Goal: Communication & Community: Answer question/provide support

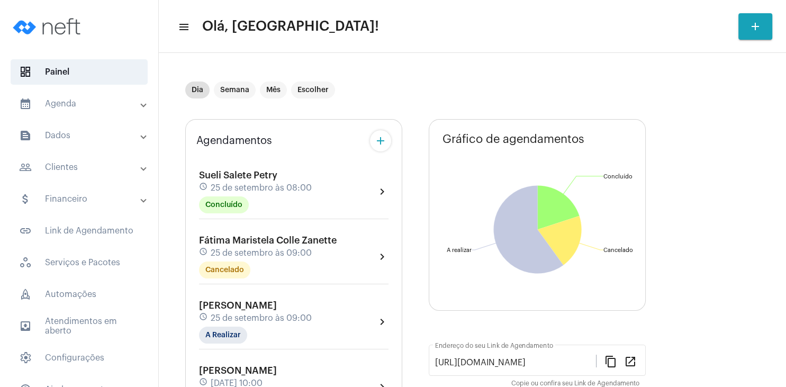
scroll to position [152, 0]
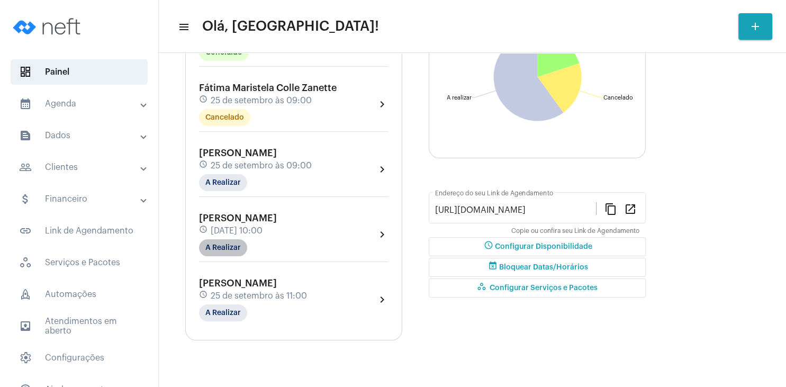
click at [228, 247] on mat-chip "A Realizar" at bounding box center [223, 247] width 48 height 17
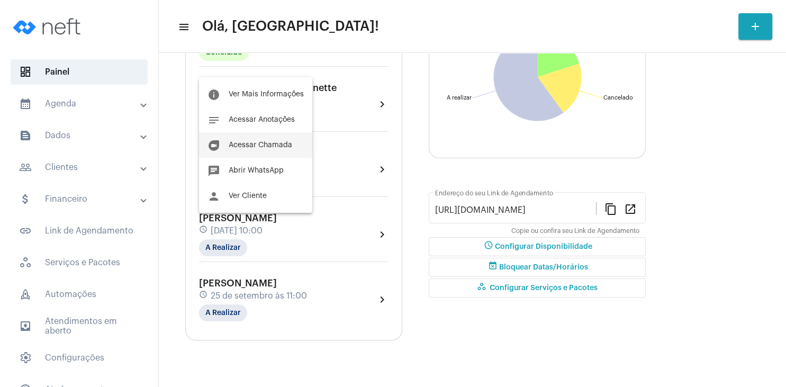
click at [270, 141] on button "duo [PERSON_NAME]" at bounding box center [255, 144] width 113 height 25
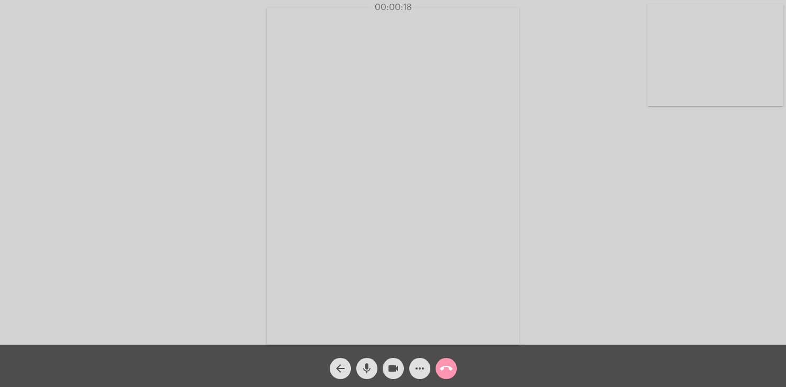
click at [560, 118] on div "Acessando Câmera e Microfone..." at bounding box center [393, 175] width 784 height 345
click at [580, 103] on div "Acessando Câmera e Microfone..." at bounding box center [393, 175] width 784 height 345
click at [596, 122] on div "Acessando Câmera e Microfone..." at bounding box center [393, 175] width 784 height 345
click at [362, 367] on mat-icon "mic" at bounding box center [366, 368] width 13 height 13
click at [364, 366] on mat-icon "mic_off" at bounding box center [366, 368] width 13 height 13
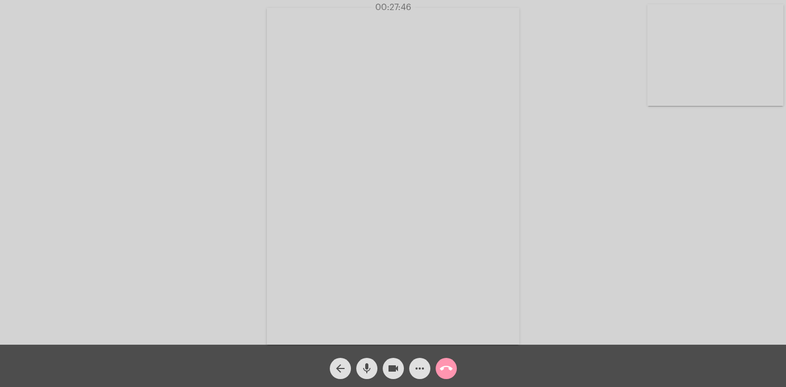
click at [620, 106] on div "Acessando Câmera e Microfone..." at bounding box center [393, 175] width 784 height 345
click at [448, 372] on mat-icon "call_end" at bounding box center [446, 368] width 13 height 13
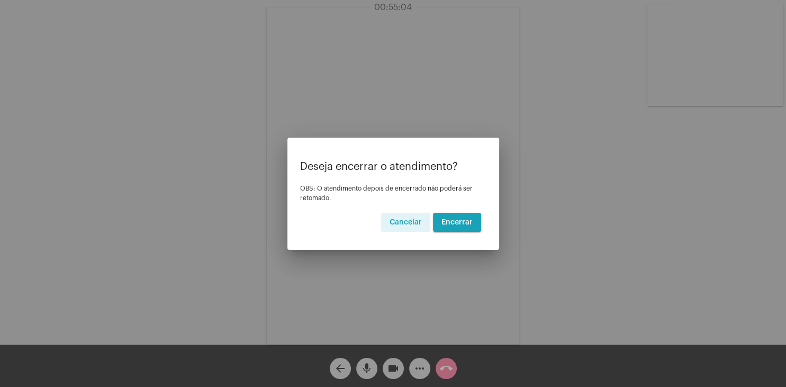
click at [472, 225] on span "Encerrar" at bounding box center [456, 222] width 31 height 7
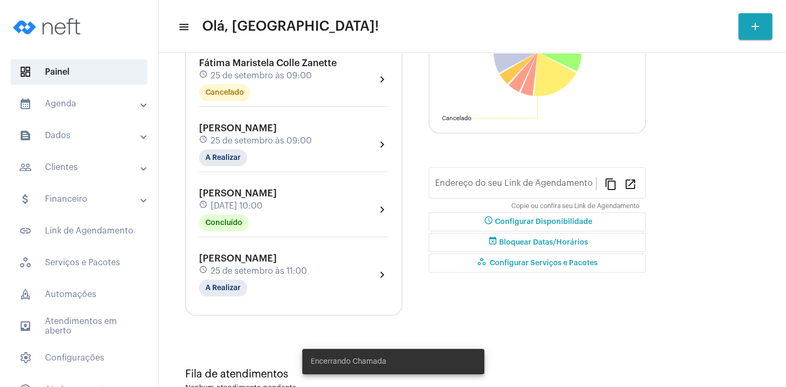
type input "[URL][DOMAIN_NAME]"
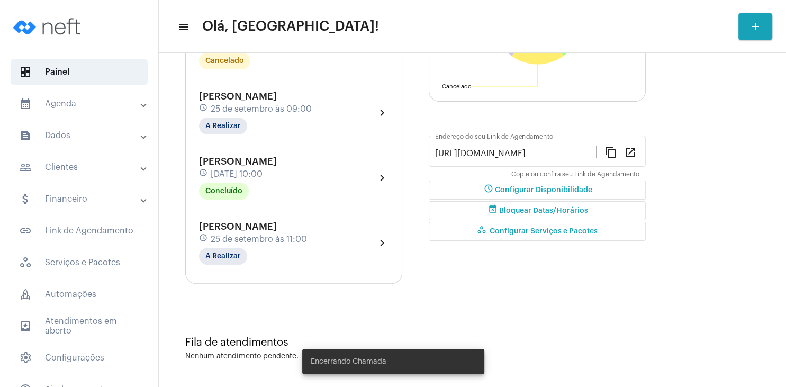
scroll to position [210, 0]
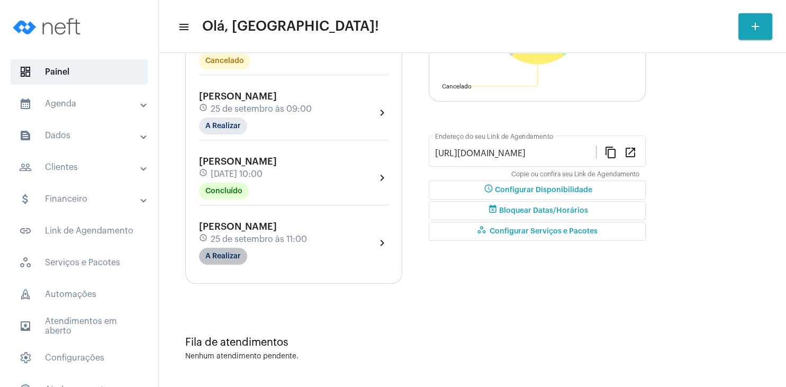
click at [236, 257] on mat-chip "A Realizar" at bounding box center [223, 256] width 48 height 17
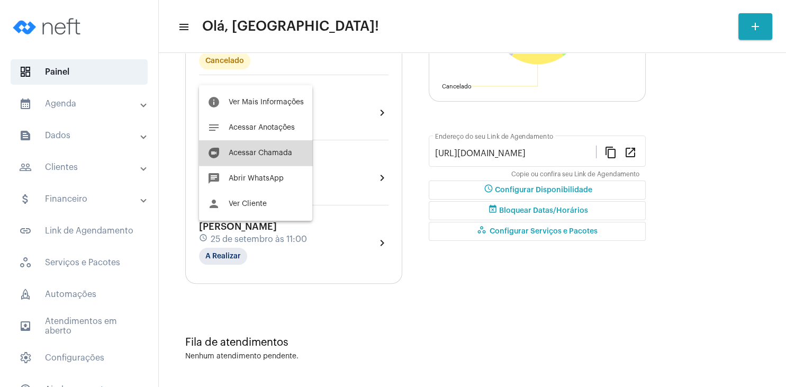
click at [278, 152] on span "Acessar Chamada" at bounding box center [261, 152] width 64 height 7
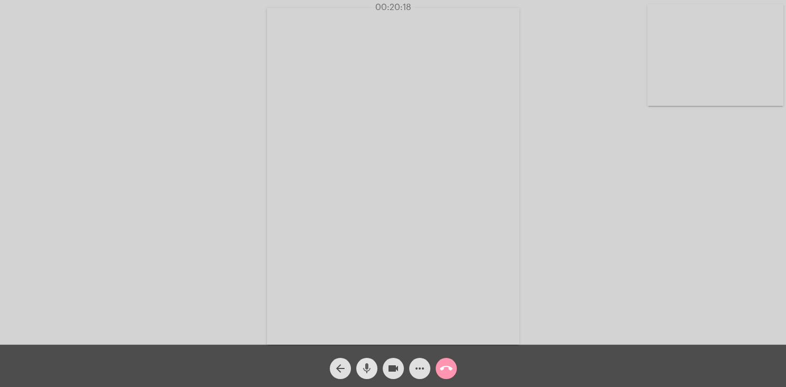
click at [363, 366] on mat-icon "mic" at bounding box center [366, 368] width 13 height 13
click at [363, 366] on mat-icon "mic_off" at bounding box center [366, 368] width 13 height 13
